Goal: Task Accomplishment & Management: Manage account settings

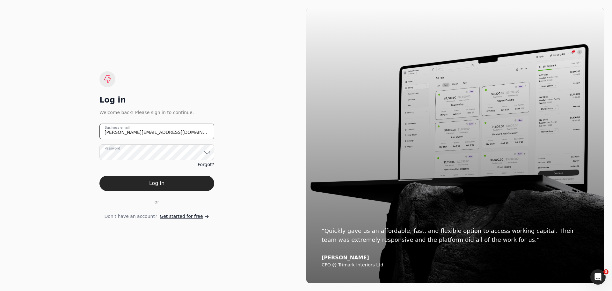
drag, startPoint x: 158, startPoint y: 139, endPoint x: 68, endPoint y: 143, distance: 90.6
click at [70, 142] on div "Log in Welcome back! Please sign in to continue. [PERSON_NAME][EMAIL_ADDRESS][D…" at bounding box center [157, 145] width 298 height 275
type email "[EMAIL_ADDRESS][DOMAIN_NAME]"
click at [205, 153] on icon at bounding box center [205, 152] width 0 height 1
click at [112, 188] on button "Log in" at bounding box center [156, 182] width 115 height 15
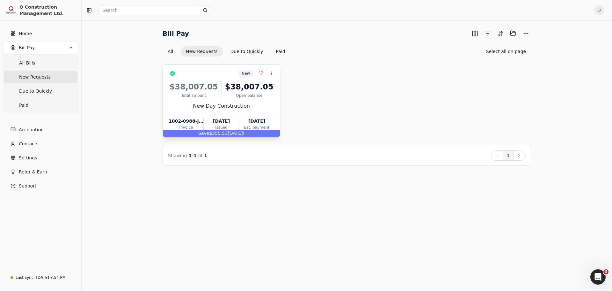
click at [262, 101] on div "$38,007.05 Total amount $38,007.05 Open balance New Day Construction 1002-0988-…" at bounding box center [222, 104] width 106 height 55
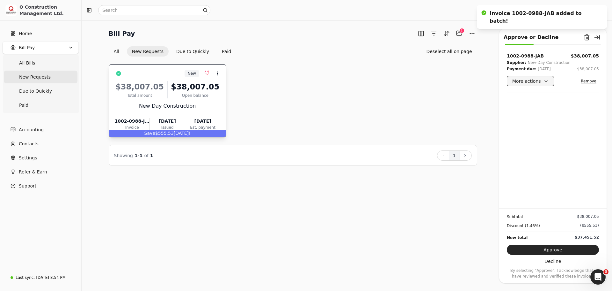
click at [540, 82] on button "More actions" at bounding box center [530, 81] width 47 height 10
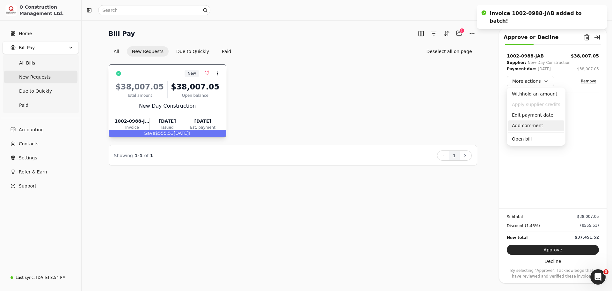
click at [522, 125] on div "Add comment" at bounding box center [536, 125] width 56 height 11
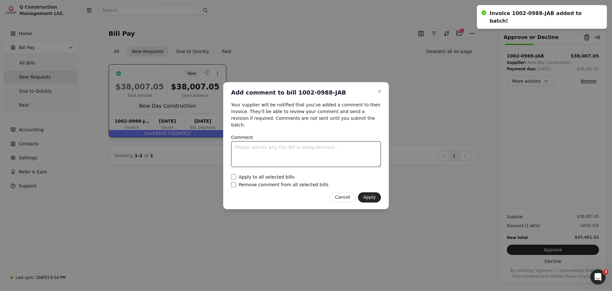
click at [257, 149] on textarea "Comment" at bounding box center [306, 154] width 150 height 26
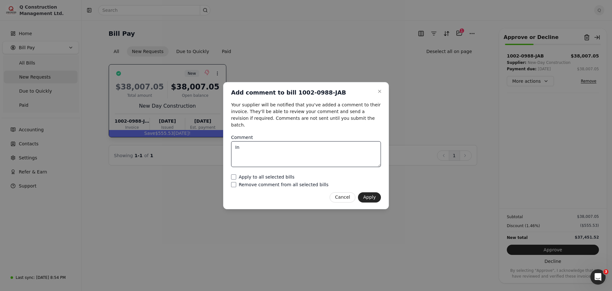
type textarea "I"
type textarea "This quickly pay has been declined. The Progress has not been approved by the o…"
click at [234, 174] on bills "Apply to all selected bills" at bounding box center [233, 176] width 5 height 5
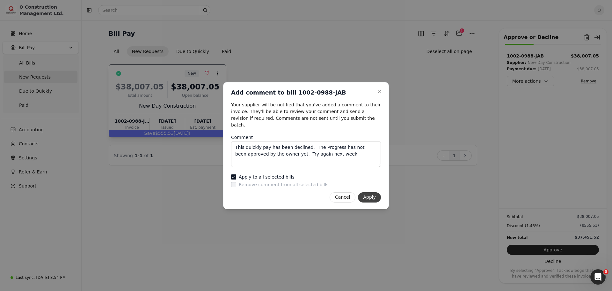
click at [372, 194] on button "Apply" at bounding box center [369, 197] width 23 height 10
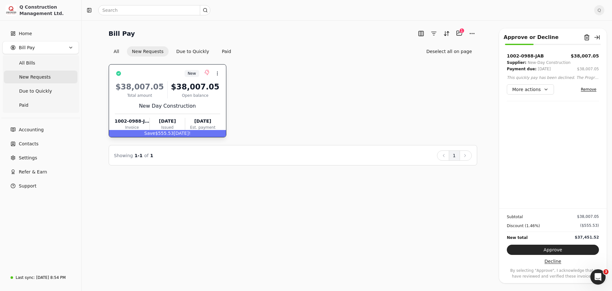
click at [555, 262] on button "Decline" at bounding box center [553, 261] width 92 height 10
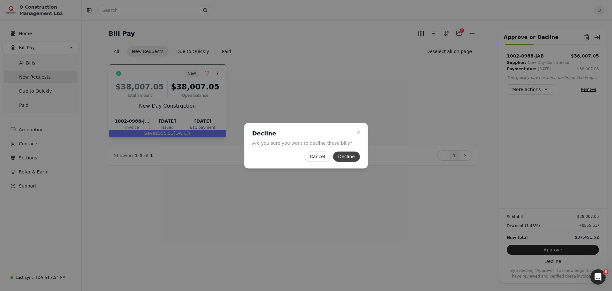
click at [338, 156] on button "Decline" at bounding box center [346, 156] width 27 height 10
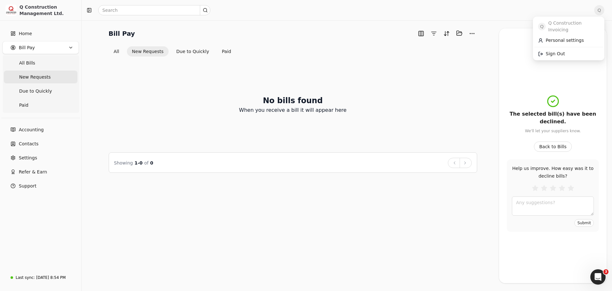
click at [600, 11] on span "Q" at bounding box center [599, 10] width 10 height 10
click at [549, 50] on span "Sign Out" at bounding box center [555, 53] width 19 height 7
